Goal: Use online tool/utility: Utilize a website feature to perform a specific function

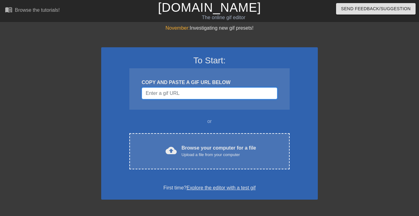
click at [195, 94] on input "Username" at bounding box center [210, 94] width 136 height 12
click at [313, 107] on div "To Start: COPY AND PASTE A GIF URL BELOW or cloud_upload Browse your computer f…" at bounding box center [209, 123] width 217 height 153
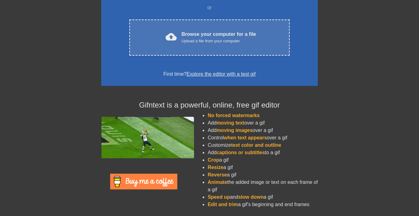
scroll to position [112, 0]
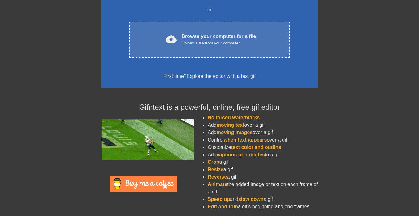
click at [347, 88] on div at bounding box center [371, 6] width 93 height 186
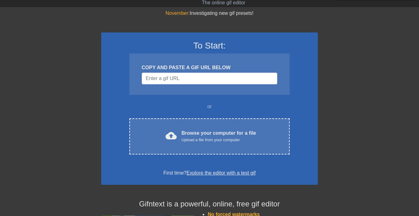
scroll to position [0, 0]
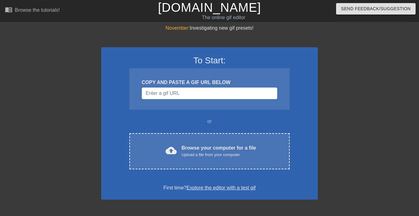
click at [343, 98] on div at bounding box center [371, 117] width 93 height 186
click at [111, 119] on div "To Start: COPY AND PASTE A GIF URL BELOW or cloud_upload Browse your computer f…" at bounding box center [209, 123] width 217 height 153
click at [108, 115] on div "To Start: COPY AND PASTE A GIF URL BELOW or cloud_upload Browse your computer f…" at bounding box center [209, 123] width 217 height 153
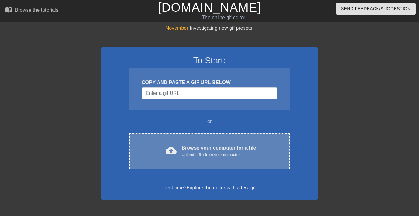
click at [204, 151] on div "Browse your computer for a file Upload a file from your computer" at bounding box center [219, 152] width 75 height 14
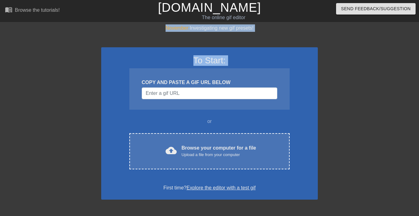
click at [97, 84] on div "November: Investigating new gif presets! To Start: COPY AND PASTE A GIF URL BEL…" at bounding box center [209, 175] width 419 height 303
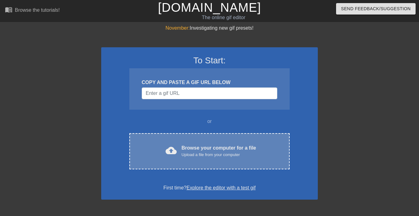
click at [200, 154] on div "Upload a file from your computer" at bounding box center [219, 155] width 75 height 6
click at [184, 137] on div "cloud_upload Browse your computer for a file Upload a file from your computer C…" at bounding box center [209, 151] width 160 height 36
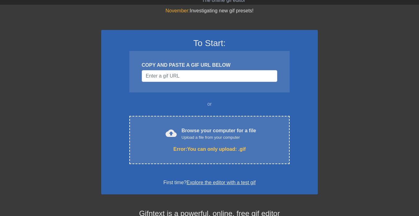
scroll to position [21, 0]
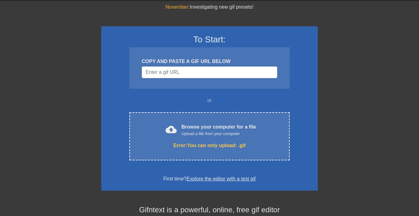
click at [72, 148] on div at bounding box center [47, 96] width 93 height 186
click at [337, 127] on div at bounding box center [371, 96] width 93 height 186
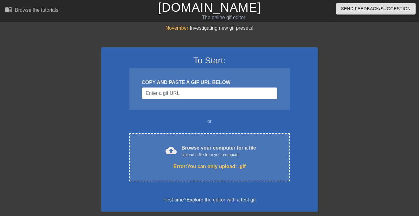
click at [334, 111] on div at bounding box center [371, 117] width 93 height 186
click at [335, 98] on div at bounding box center [371, 117] width 93 height 186
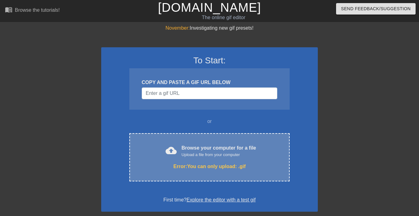
click at [202, 169] on div "Error: You can only upload: .gif" at bounding box center [209, 166] width 134 height 7
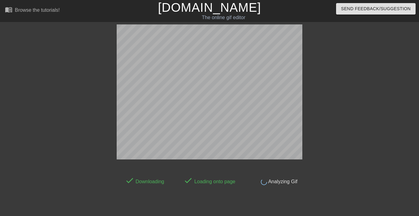
scroll to position [15, 0]
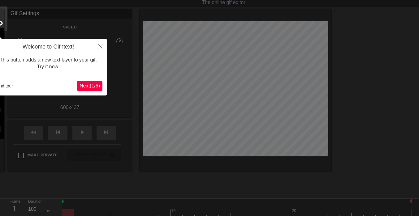
click at [91, 88] on span "Next ( 1 / 6 )" at bounding box center [90, 85] width 20 height 5
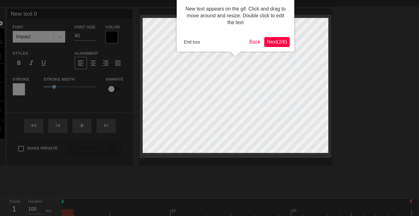
scroll to position [0, 0]
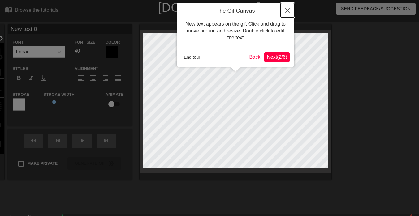
click at [288, 10] on icon "Close" at bounding box center [287, 10] width 4 height 4
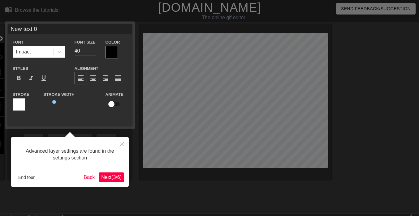
scroll to position [15, 0]
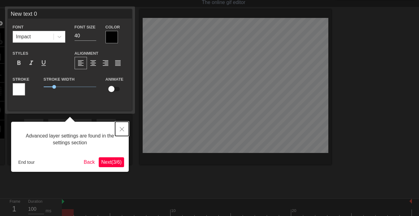
click at [123, 129] on icon "Close" at bounding box center [122, 129] width 4 height 4
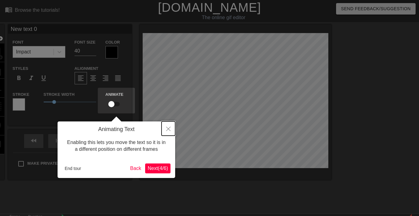
click at [167, 130] on icon "Close" at bounding box center [168, 129] width 4 height 4
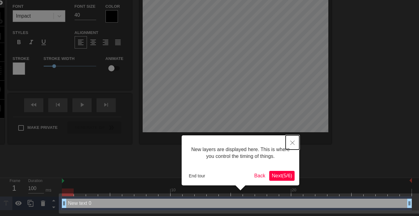
click at [292, 143] on icon "Close" at bounding box center [292, 143] width 4 height 4
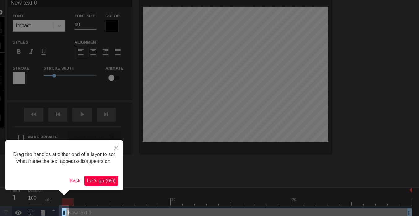
scroll to position [0, 0]
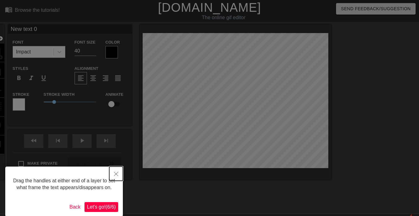
click at [115, 177] on button "Close" at bounding box center [116, 174] width 14 height 14
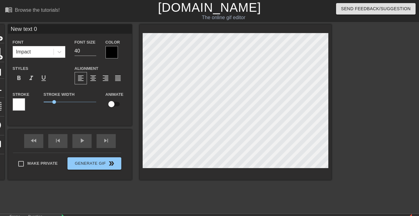
scroll to position [0, 1]
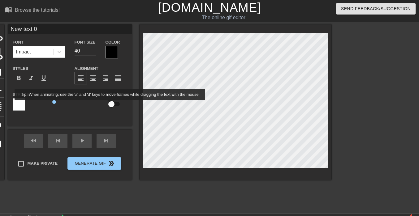
click at [115, 105] on input "checkbox" at bounding box center [111, 104] width 35 height 12
checkbox input "true"
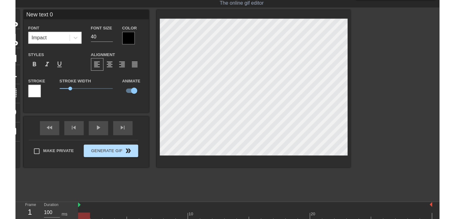
scroll to position [0, 0]
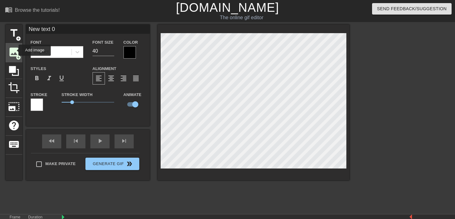
click at [15, 50] on span "image" at bounding box center [14, 52] width 12 height 12
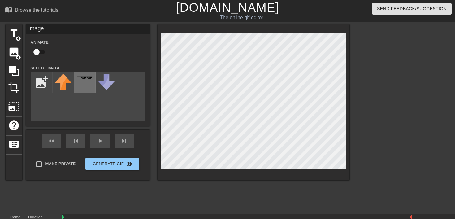
click at [82, 81] on div at bounding box center [85, 82] width 22 height 22
click at [41, 82] on input "file" at bounding box center [41, 82] width 21 height 21
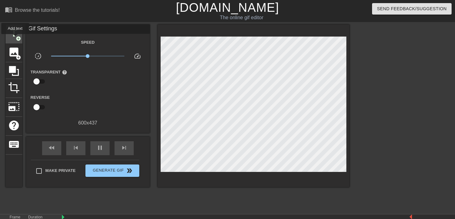
click at [16, 38] on span "add_circle" at bounding box center [18, 38] width 5 height 5
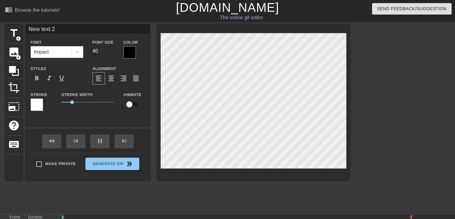
type input "New text 0"
checkbox input "true"
click at [74, 49] on icon at bounding box center [77, 52] width 6 height 6
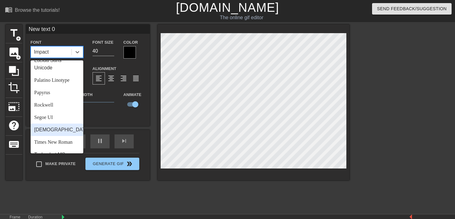
scroll to position [193, 0]
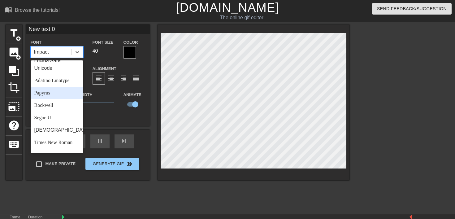
click at [53, 94] on div "Papyrus" at bounding box center [57, 93] width 53 height 12
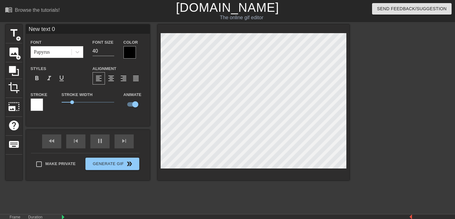
scroll to position [0, 1]
type input "W"
type textarea "W"
type input "Wh"
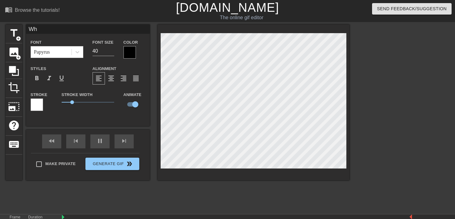
type textarea "Whe"
type input "When"
type textarea "When"
type input "When t"
type textarea "When t"
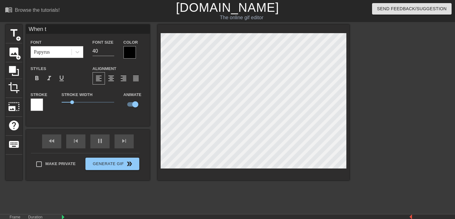
type input "When th"
type textarea "When th"
type input "When the"
type textarea "When the"
type input "When the"
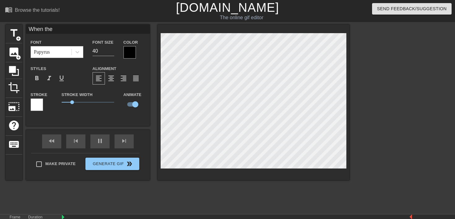
type textarea "When the"
type input "When the C"
type textarea "When the C"
type input "When the Cl"
type textarea "When the Cl"
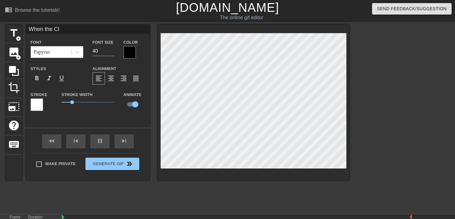
type input "When the Cla"
type textarea "When the Cla"
type input "When the Clau"
type textarea "When the Clau"
type input "When the [PERSON_NAME]"
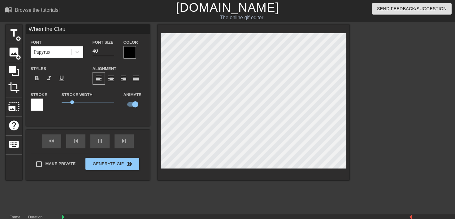
type textarea "When the [PERSON_NAME]"
type input "When the [PERSON_NAME]"
type textarea "When the [PERSON_NAME]"
type input "When the [PERSON_NAME]"
type textarea "When the [PERSON_NAME]"
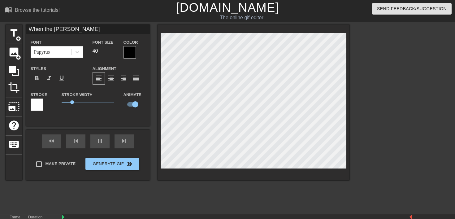
scroll to position [0, 2]
type input "When the [PERSON_NAME]"
type textarea "When the [PERSON_NAME]"
type input "When the [PERSON_NAME] pr"
type textarea "When the [PERSON_NAME] pr"
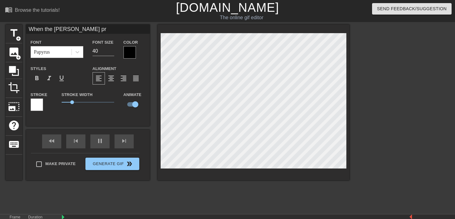
type input "When the [PERSON_NAME] pro"
type textarea "When the [PERSON_NAME] pro"
type input "When the [PERSON_NAME] proj"
type textarea "When the [PERSON_NAME] proje"
type input "When the [PERSON_NAME] projec"
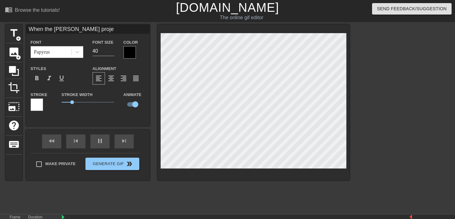
type textarea "When the [PERSON_NAME] projec"
type input "When the [PERSON_NAME] project"
type textarea "When the [PERSON_NAME] project"
type input "When the [PERSON_NAME] project"
type textarea "When the [PERSON_NAME] project"
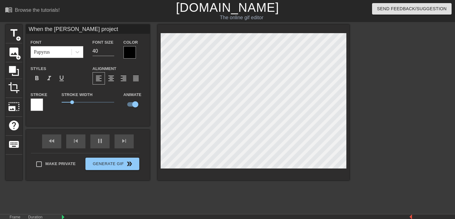
type input "When the [PERSON_NAME] project m"
type textarea "When the [PERSON_NAME] project m"
type input "When the [PERSON_NAME] project ma"
type textarea "When the [PERSON_NAME] project ma"
type input "When the [PERSON_NAME] project mak"
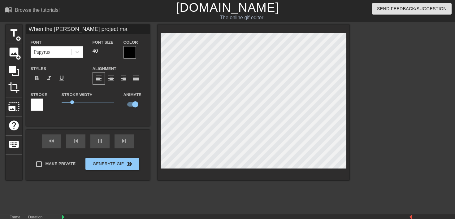
type textarea "When the [PERSON_NAME] project mak"
type input "When the [PERSON_NAME] project make"
type textarea "When the [PERSON_NAME] project make"
type input "When the [PERSON_NAME] project makes"
type textarea "When the [PERSON_NAME] project makes"
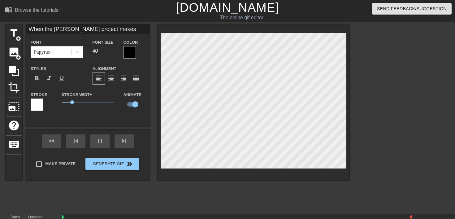
type input "When the [PERSON_NAME] project makes"
type textarea "When the [PERSON_NAME] project makes i"
type input "When the [PERSON_NAME] project makes it"
type textarea "When the [PERSON_NAME] project makes it"
type input "When the [PERSON_NAME] project makes it"
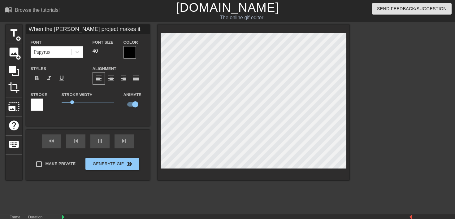
type textarea "When the [PERSON_NAME] project makes it"
type input "When the [PERSON_NAME] project makes it o"
type textarea "When the [PERSON_NAME] project makes it o"
type input "When the [PERSON_NAME] project makes it ou"
type textarea "When the [PERSON_NAME] project makes it ou"
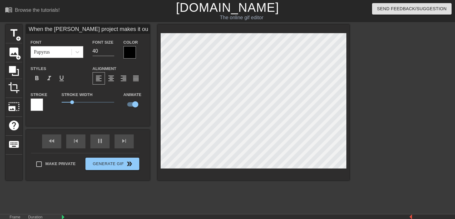
type input "When the [PERSON_NAME] project makes it out"
type textarea "When the [PERSON_NAME] project makes it out"
type input "When the [PERSON_NAME] project makes it out"
type textarea "When the [PERSON_NAME] project makes it out"
type input "When the [PERSON_NAME] project makes it out i"
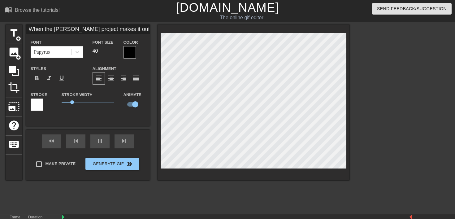
type textarea "When the [PERSON_NAME] project makes it out i"
type input "When the [PERSON_NAME] project makes it out in"
type textarea "When the [PERSON_NAME] project makes it out in"
type input "When the [PERSON_NAME] project makes it out in"
type textarea "When the [PERSON_NAME] project makes it out in"
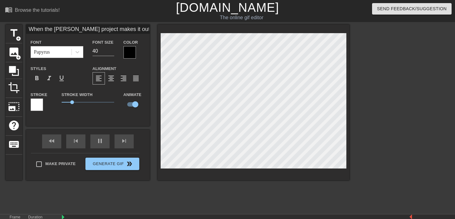
type input "When the [PERSON_NAME] project makes it out i"
type textarea "When the [PERSON_NAME] project makes it out i"
type input "When the [PERSON_NAME] project makes it out"
type textarea "When the [PERSON_NAME] project makes it out"
type input "When the [PERSON_NAME] project makes it out"
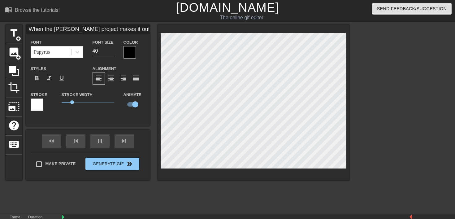
type textarea "When the [PERSON_NAME] project makes it out"
type input "When the [PERSON_NAME] project makes it ou"
type textarea "When the [PERSON_NAME] project makes it ou"
type input "When the [PERSON_NAME] project makes it o"
type textarea "When the [PERSON_NAME] project makes it o"
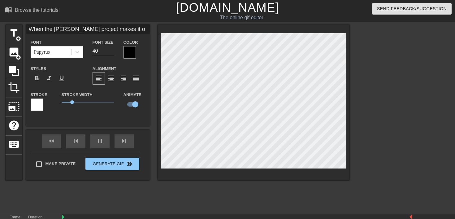
type input "When the [PERSON_NAME] project makes it"
type textarea "When the [PERSON_NAME] project makes it"
type input "When the [PERSON_NAME] project makes it i"
type textarea "When the [PERSON_NAME] project makes it i"
type input "When the [PERSON_NAME] project makes it in"
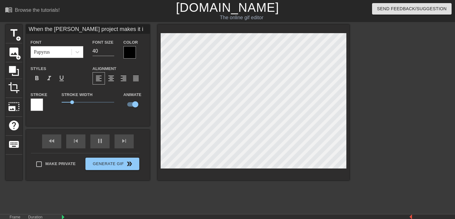
type textarea "When the [PERSON_NAME] project makes it in"
type input "When the [PERSON_NAME] project makes it in"
type textarea "When the [PERSON_NAME] project makes it in"
type input "When the [PERSON_NAME] project makes it in t"
type textarea "When the [PERSON_NAME] project makes it in t"
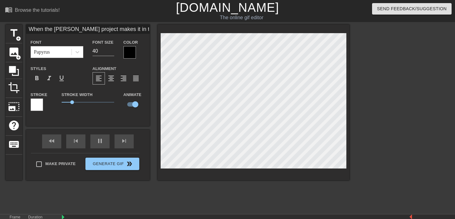
type input "When the [PERSON_NAME] project makes it in th"
type textarea "When the [PERSON_NAME] project makes it in th"
type input "When the [PERSON_NAME] project makes it in the"
type textarea "When the [PERSON_NAME] project makes it in the"
type input "When the [PERSON_NAME] project makes it in the"
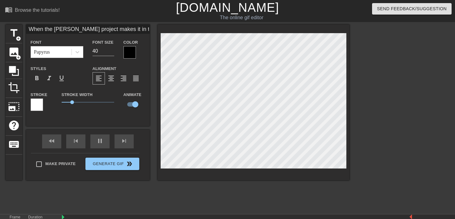
type textarea "When the [PERSON_NAME] project makes it in the"
type input "When the [PERSON_NAME] project makes it in the g"
type textarea "When the [PERSON_NAME] project makes it in the g"
type input "When the [PERSON_NAME] project makes it in the gr"
type textarea "When the [PERSON_NAME] project makes it in the gr"
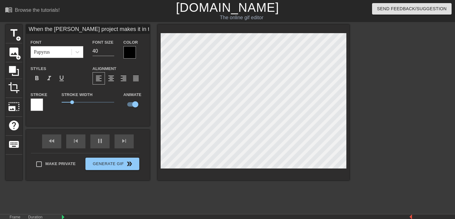
type input "When the [PERSON_NAME] project makes it in the gru"
type textarea "When the [PERSON_NAME] project makes it in the gru"
type input "When the [PERSON_NAME] project makes it in the gr"
type textarea "When the [PERSON_NAME] project makes it in the gr"
type input "When the [PERSON_NAME] project makes it in the gro"
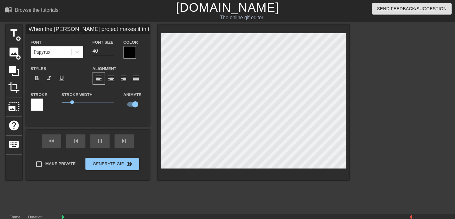
type textarea "When the [PERSON_NAME] project makes it in the gro"
type input "When the [PERSON_NAME] project makes it in the grou"
type textarea "When the [PERSON_NAME] project makes it in the grou"
type input "When the [PERSON_NAME] project makes it in the group"
type textarea "When the [PERSON_NAME] project makes it in the group"
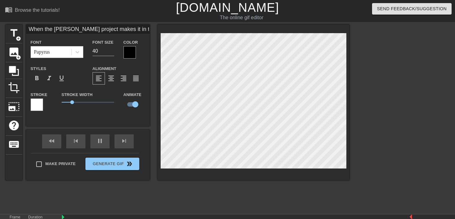
type input "When the [PERSON_NAME] project makes it in the group"
type textarea "When the [PERSON_NAME] project makes it in the group"
type input "When the [PERSON_NAME] project makes it in the group"
type textarea "When the [PERSON_NAME] project makes it in the group"
type input "When the [PERSON_NAME] project makes it in the group"
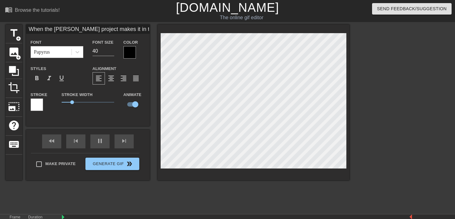
type textarea "When the [PERSON_NAME] project makes it in the group"
type input "When the [PERSON_NAME] project makes it in the group c"
type textarea "When the [PERSON_NAME] project makes it in the group c"
type input "When the [PERSON_NAME] project makes it in the group ch"
type textarea "When the [PERSON_NAME] project makes it in the group ch"
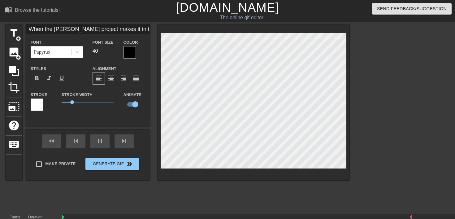
type input "When the [PERSON_NAME] project makes it in the group cha"
type textarea "When the [PERSON_NAME] project makes it in the group cha"
type input "When the [PERSON_NAME] project makes it in the group chat"
type textarea "When the [PERSON_NAME] project makes it in the group chat"
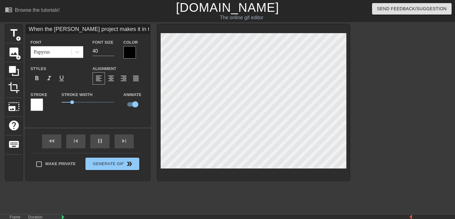
scroll to position [0, 5]
type input "When the [PERSON_NAME] project makes in the group chat"
type textarea "When the [PERSON_NAME] project makes in the group chat"
type input "When the [PERSON_NAME] project makes i in the group chat"
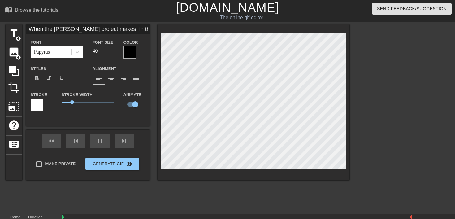
type textarea "When the [PERSON_NAME] project makes i in the group chat"
type input "When the [PERSON_NAME] project makes it in the group chat"
type textarea "When the [PERSON_NAME] project makes it in the group chat"
type input "When the [PERSON_NAME] project makes it in the group chat"
type textarea "When the [PERSON_NAME] project makes it in the group chat"
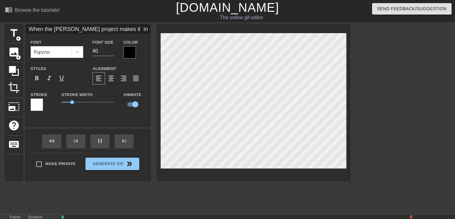
type input "When the [PERSON_NAME] project makes it i the group chat"
type textarea "When the [PERSON_NAME] project makes it i the group chat"
type input "When the [PERSON_NAME] project makes it the group chat"
type textarea "When the [PERSON_NAME] project makes it the group chat"
type input "When the [PERSON_NAME] project makes it o the group chat"
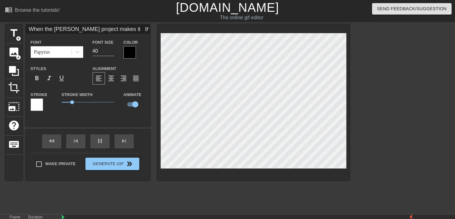
type textarea "When the [PERSON_NAME] project makes it o the group chat"
type input "When the [PERSON_NAME] project makes it ou the group chat"
type textarea "When the [PERSON_NAME] project makes it ou the group chat"
type input "When the [PERSON_NAME] project makes it out the group chat"
type textarea "When the [PERSON_NAME] project makes it out the group chat"
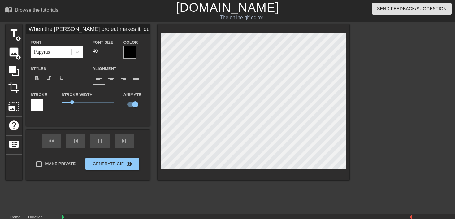
scroll to position [0, 2]
type input "New text 2"
checkbox input "false"
type input "When the [PERSON_NAME] project makes it out the group chat"
checkbox input "true"
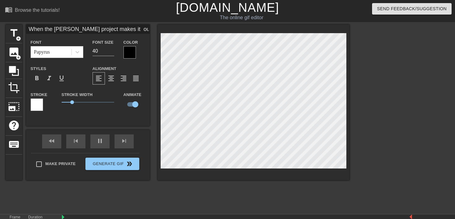
type input "New text 2"
checkbox input "false"
type input "When the [PERSON_NAME] project makes it out the group chat"
checkbox input "true"
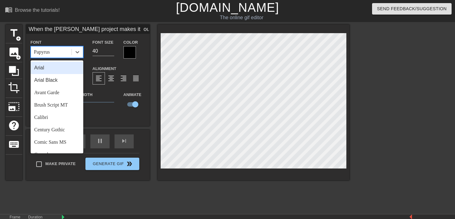
click at [66, 50] on div "Papyrus" at bounding box center [51, 51] width 41 height 11
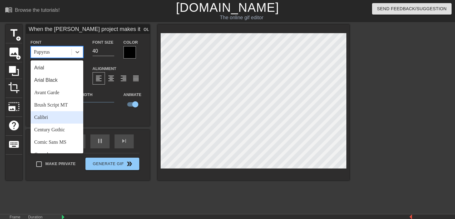
click at [63, 119] on div "Calibri" at bounding box center [57, 117] width 53 height 12
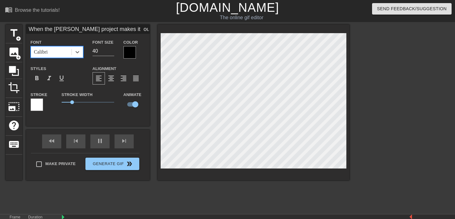
click at [63, 53] on div "Calibri" at bounding box center [51, 51] width 41 height 11
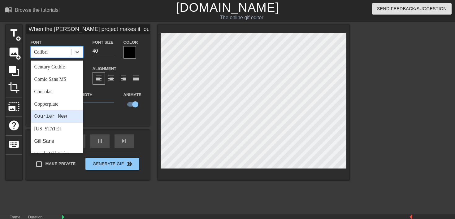
scroll to position [47, 0]
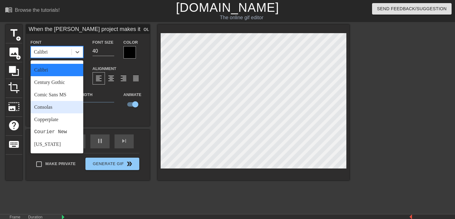
click at [54, 100] on div "Comic Sans MS" at bounding box center [57, 95] width 53 height 12
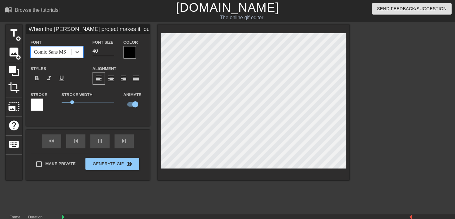
type input "New text 2"
checkbox input "false"
click at [381, 104] on div at bounding box center [403, 117] width 93 height 186
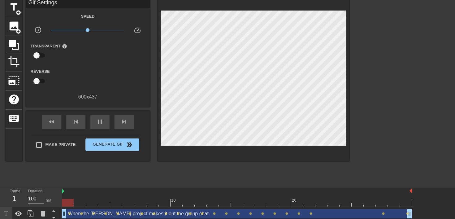
scroll to position [0, 0]
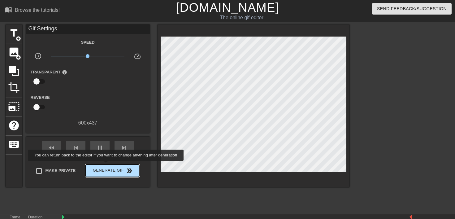
click at [111, 167] on span "Generate Gif double_arrow" at bounding box center [112, 170] width 49 height 7
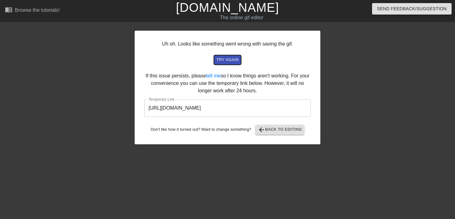
click at [225, 62] on span "try again" at bounding box center [227, 59] width 22 height 7
click at [82, 103] on div at bounding box center [80, 117] width 93 height 186
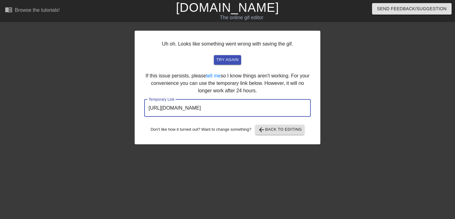
click at [193, 107] on input "[URL][DOMAIN_NAME]" at bounding box center [227, 107] width 166 height 17
drag, startPoint x: 292, startPoint y: 108, endPoint x: 102, endPoint y: 103, distance: 190.1
click at [102, 103] on div "Uh oh. Looks like something went wrong with saving the gif. try again If this i…" at bounding box center [227, 117] width 455 height 186
